Goal: Information Seeking & Learning: Learn about a topic

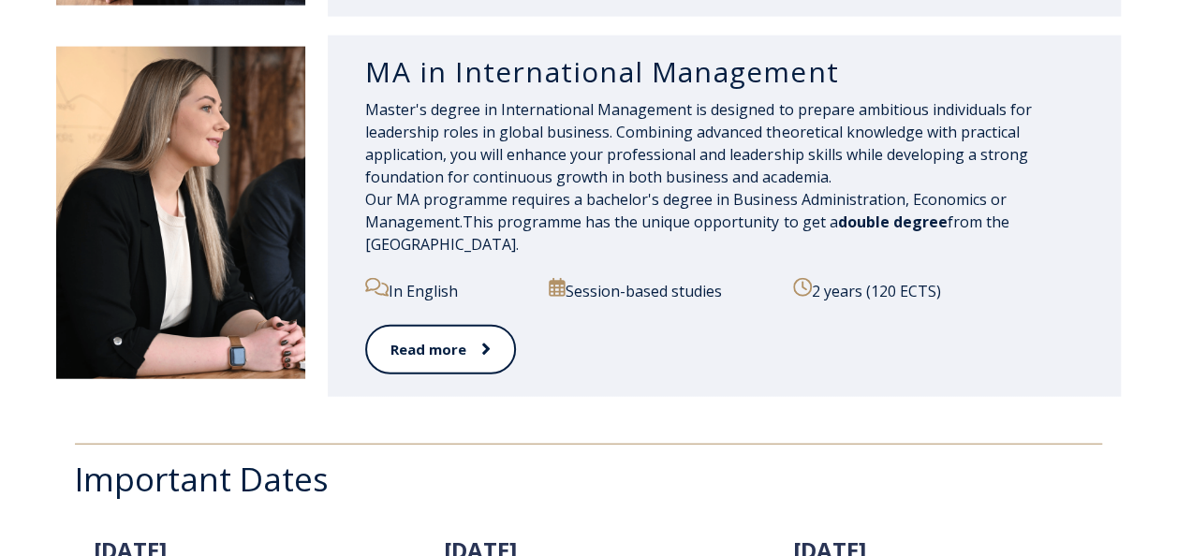
scroll to position [2098, 0]
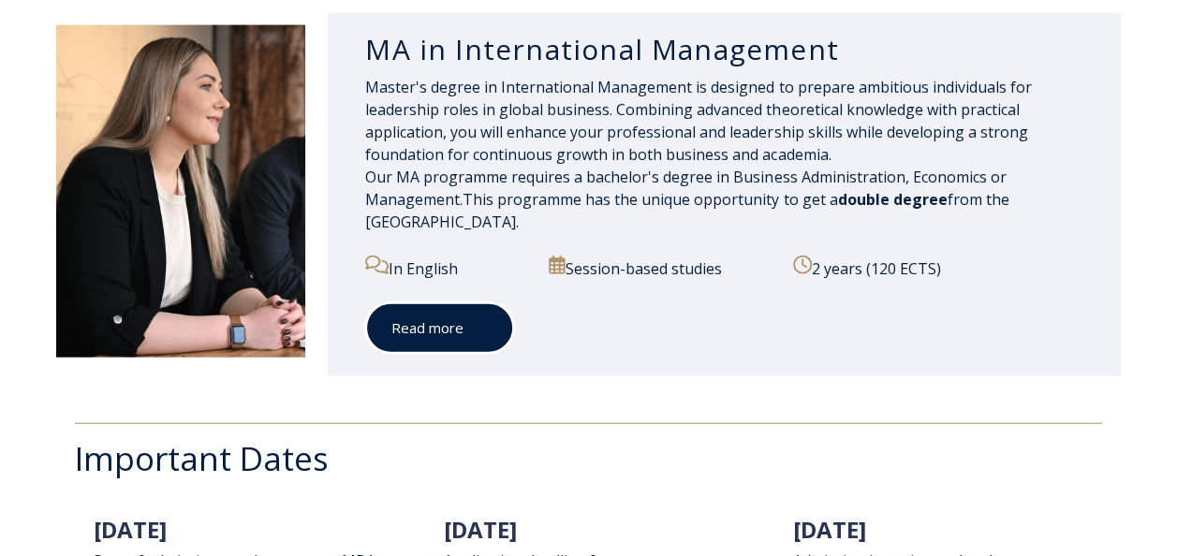
click at [472, 316] on link "Read more" at bounding box center [439, 328] width 149 height 52
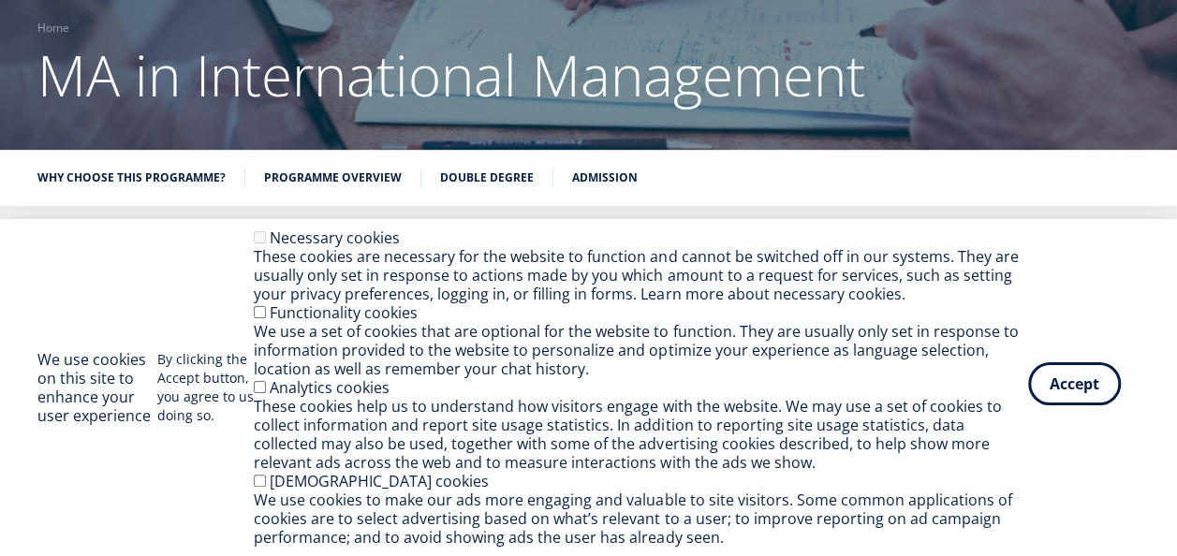
click at [1088, 387] on button "Accept" at bounding box center [1074, 383] width 93 height 43
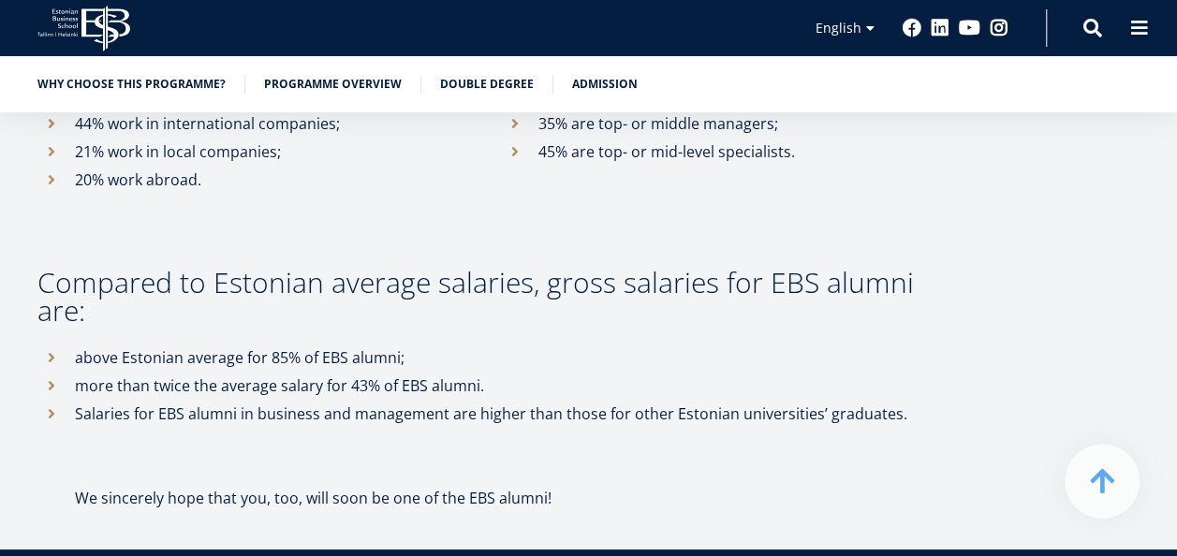
scroll to position [10468, 0]
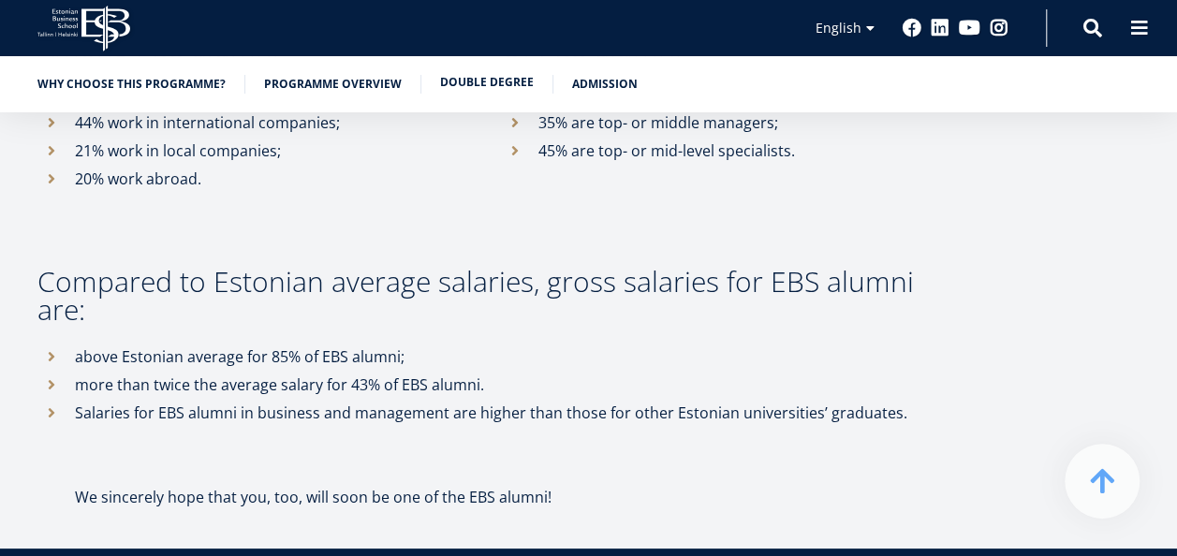
click at [475, 81] on link "Double Degree" at bounding box center [487, 82] width 94 height 19
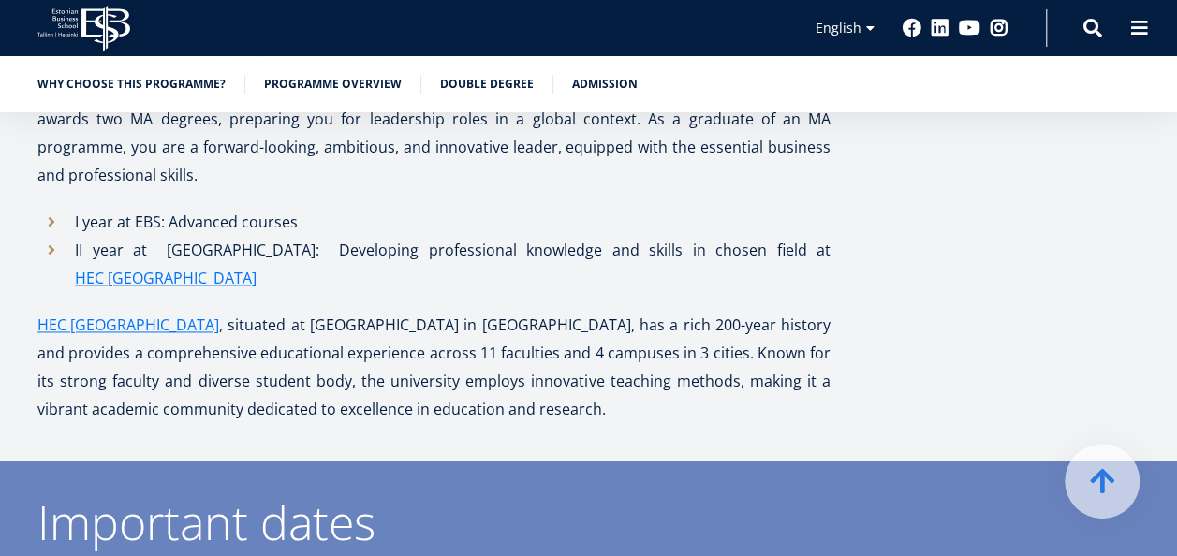
scroll to position [4802, 0]
